Goal: Navigation & Orientation: Find specific page/section

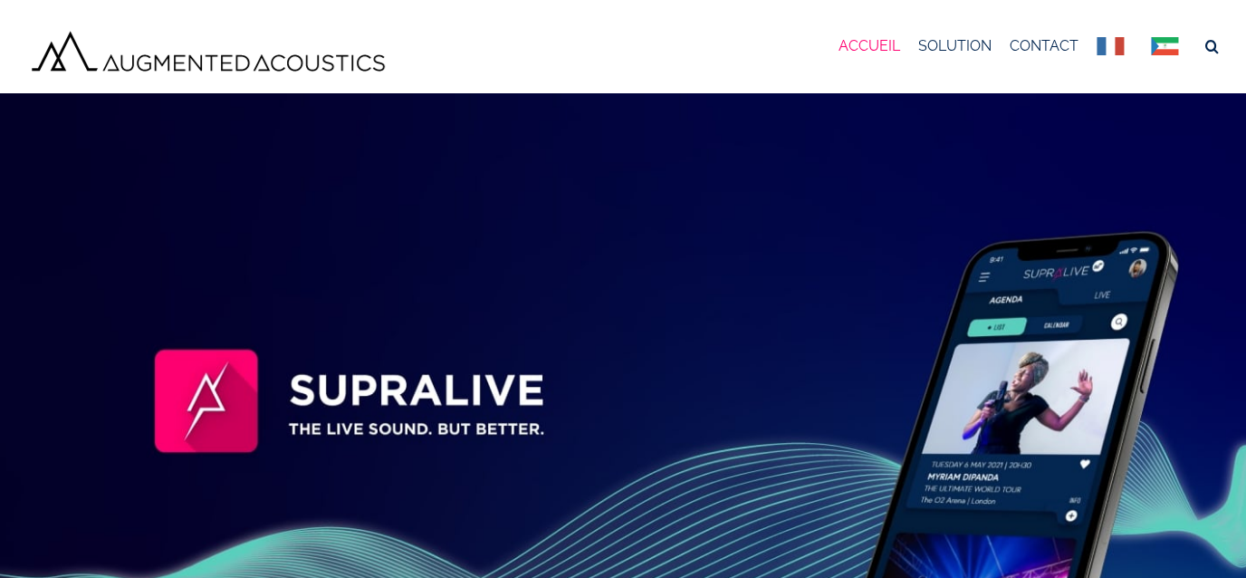
click at [1158, 42] on link "Menu principal" at bounding box center [1169, 46] width 36 height 65
click at [1161, 46] on link "Menu principal" at bounding box center [1169, 46] width 36 height 65
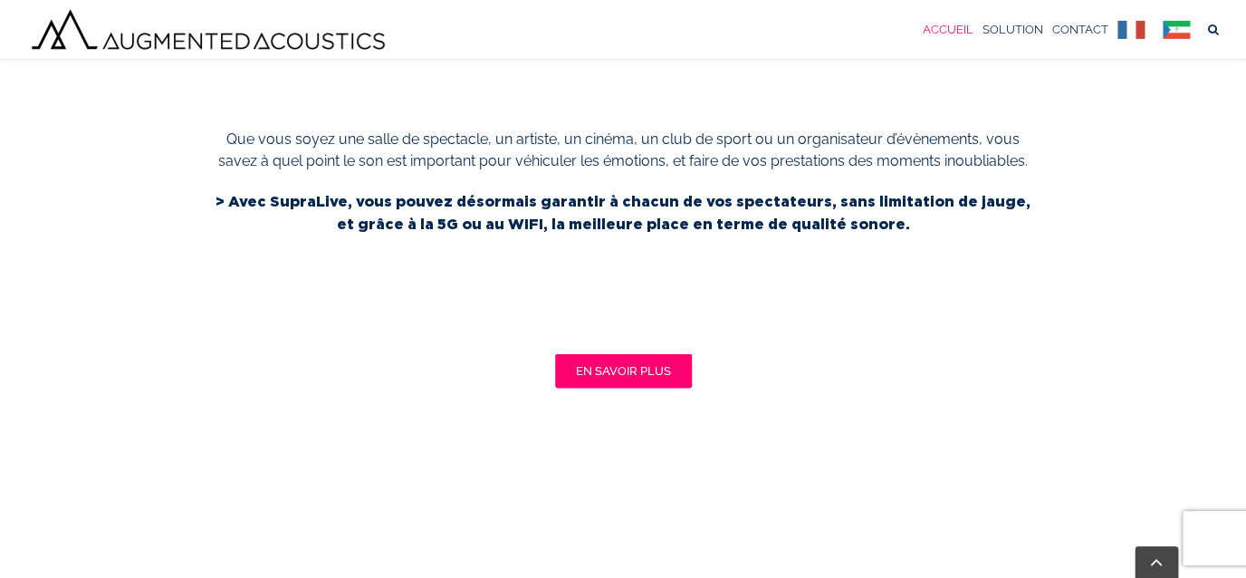
scroll to position [924, 0]
click at [1178, 30] on link "Menu principal Sticky" at bounding box center [1180, 29] width 36 height 59
click at [1137, 26] on link "Menu principal Sticky" at bounding box center [1135, 29] width 36 height 59
click at [1178, 29] on link "Menu principal Sticky" at bounding box center [1180, 29] width 36 height 59
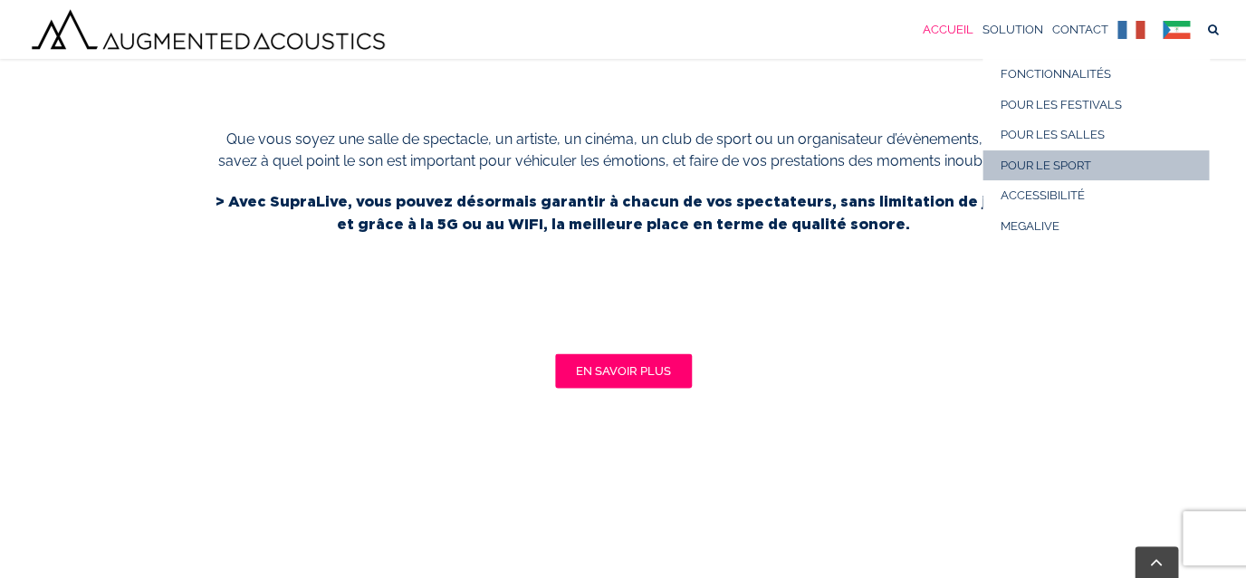
click at [1029, 158] on span "POUR LE SPORT" at bounding box center [1045, 165] width 91 height 14
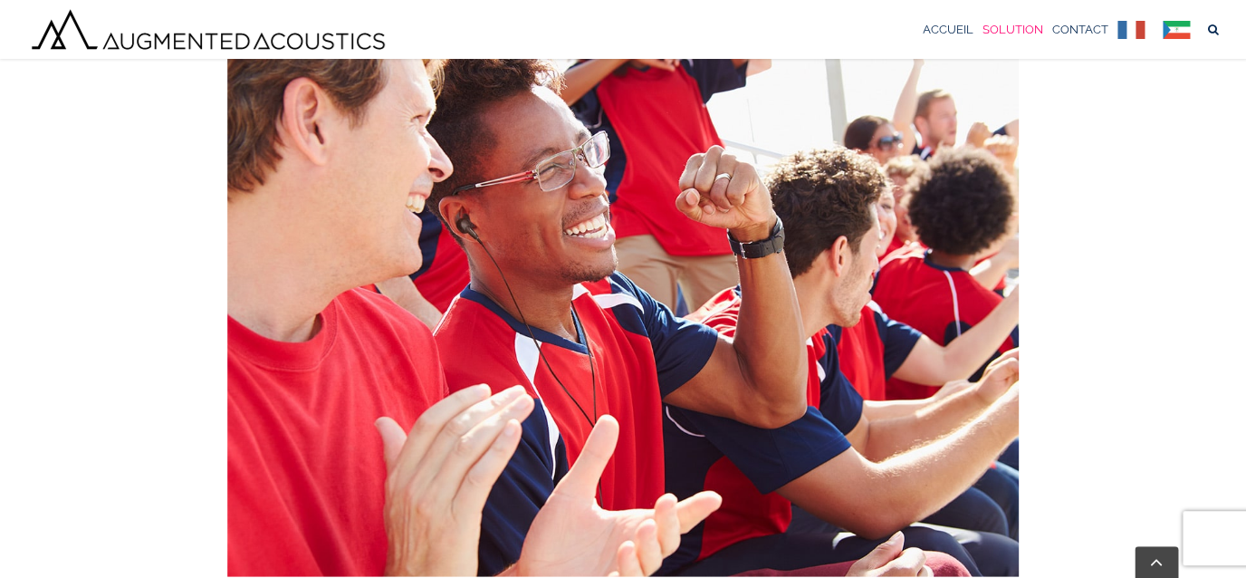
scroll to position [769, 0]
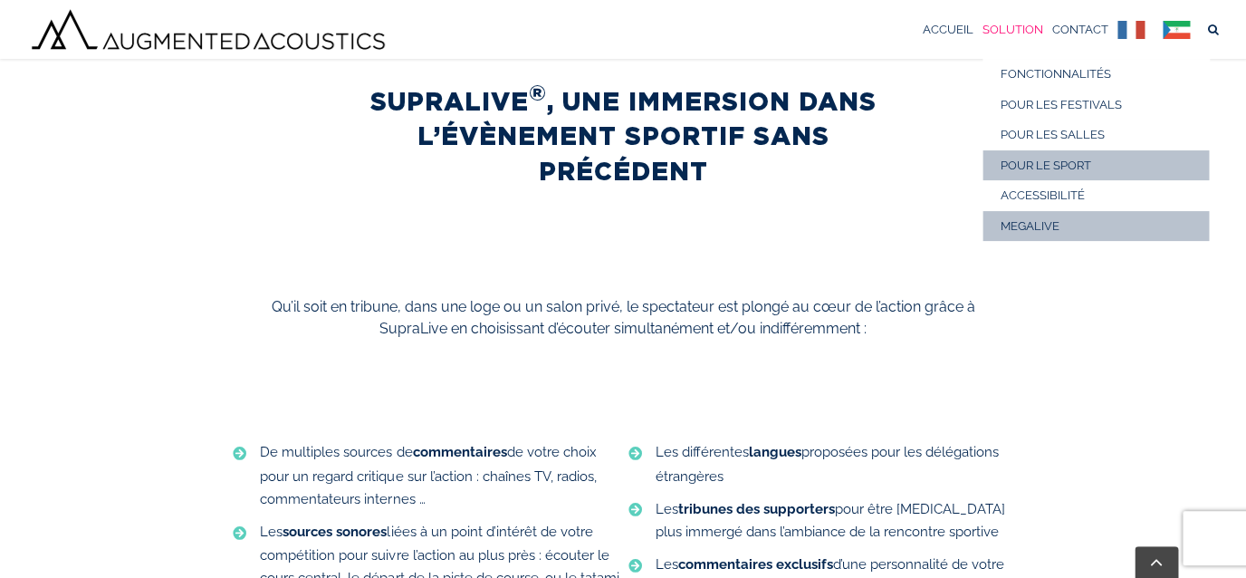
click at [1056, 225] on span "MEGALIVE" at bounding box center [1029, 226] width 59 height 14
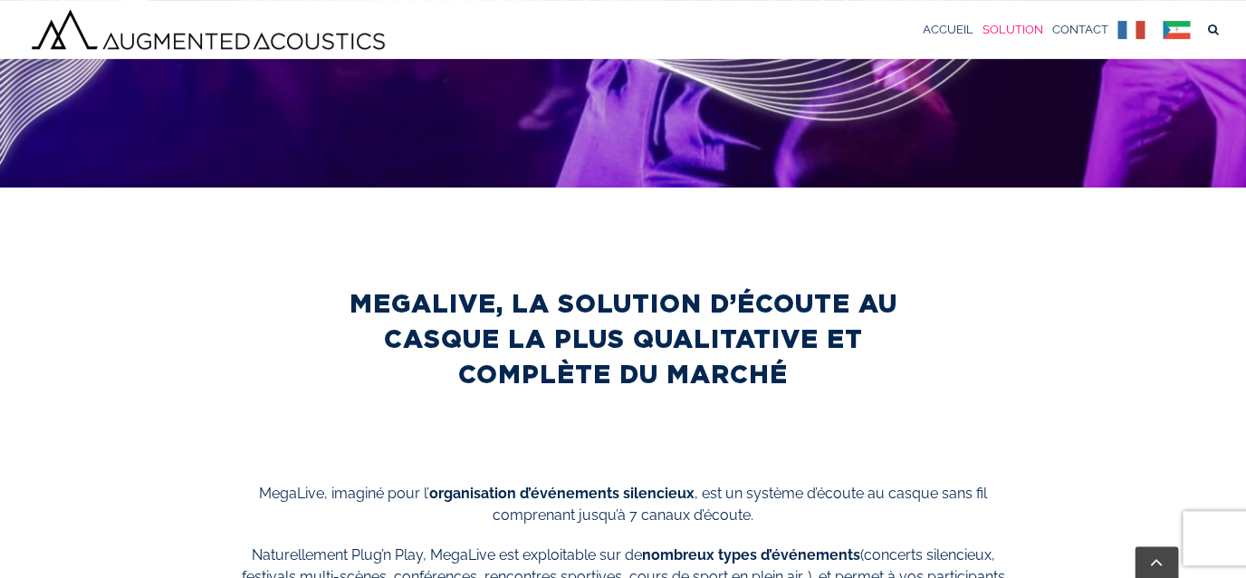
scroll to position [241, 0]
